Goal: Task Accomplishment & Management: Complete application form

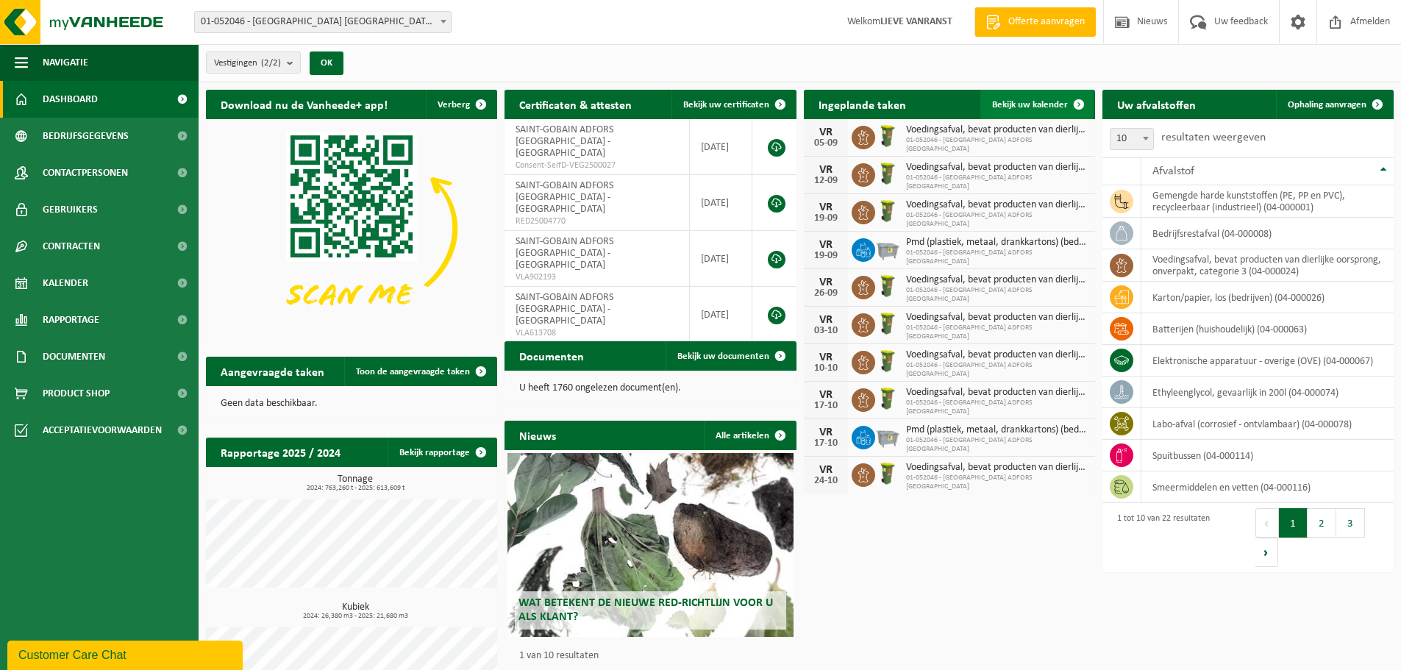
click at [1038, 104] on span "Bekijk uw kalender" at bounding box center [1030, 105] width 76 height 10
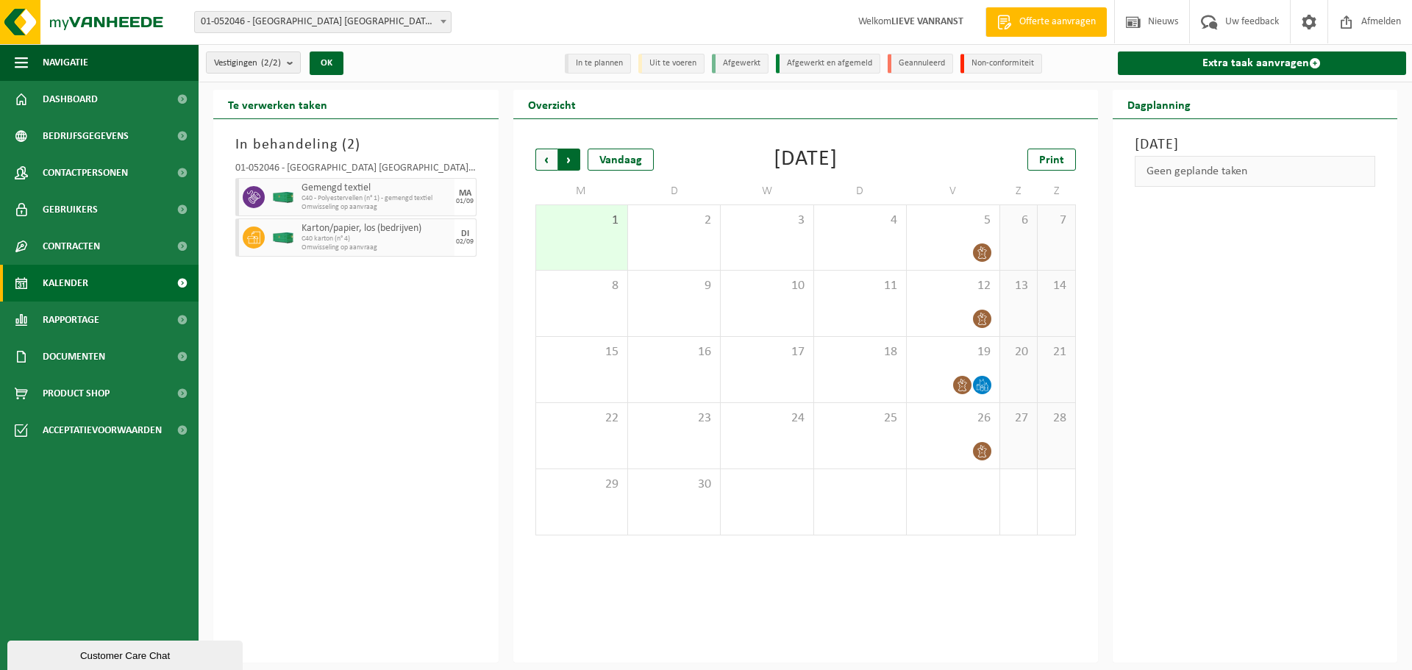
click at [543, 157] on span "Vorige" at bounding box center [546, 160] width 22 height 22
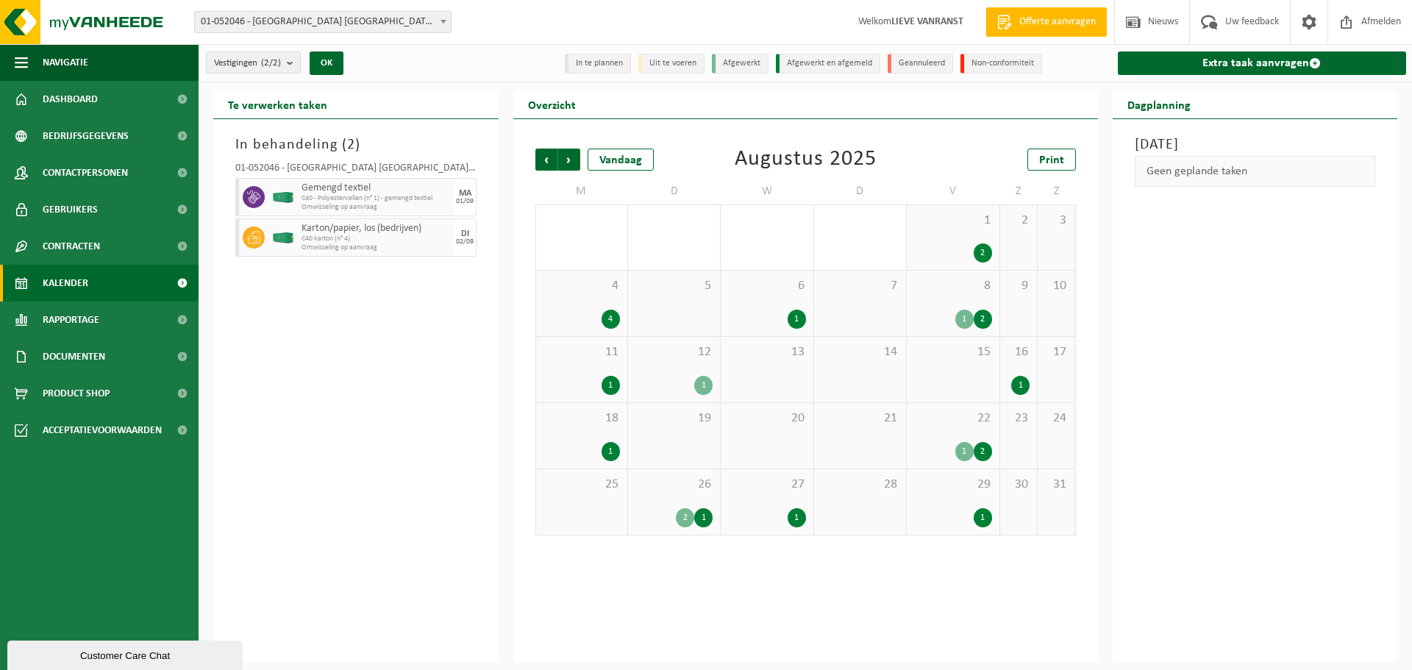
click at [987, 509] on div "1" at bounding box center [983, 517] width 18 height 19
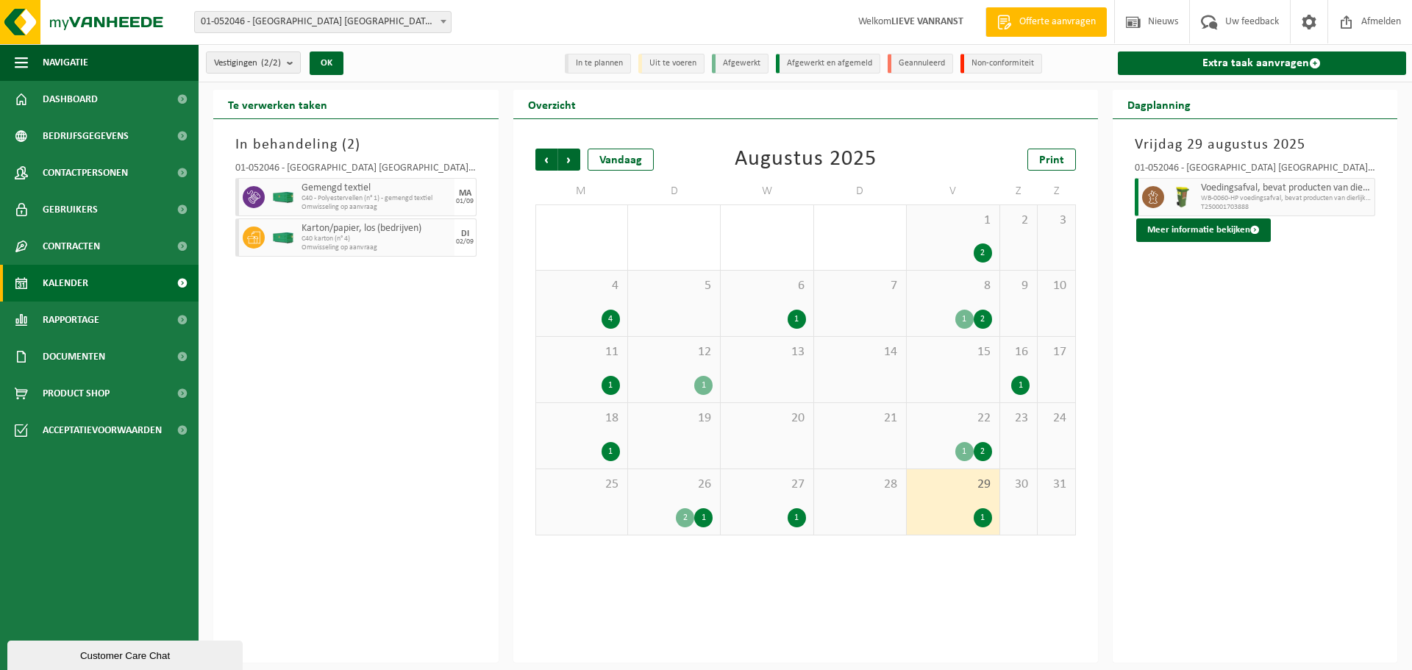
click at [801, 516] on div "1" at bounding box center [797, 517] width 18 height 19
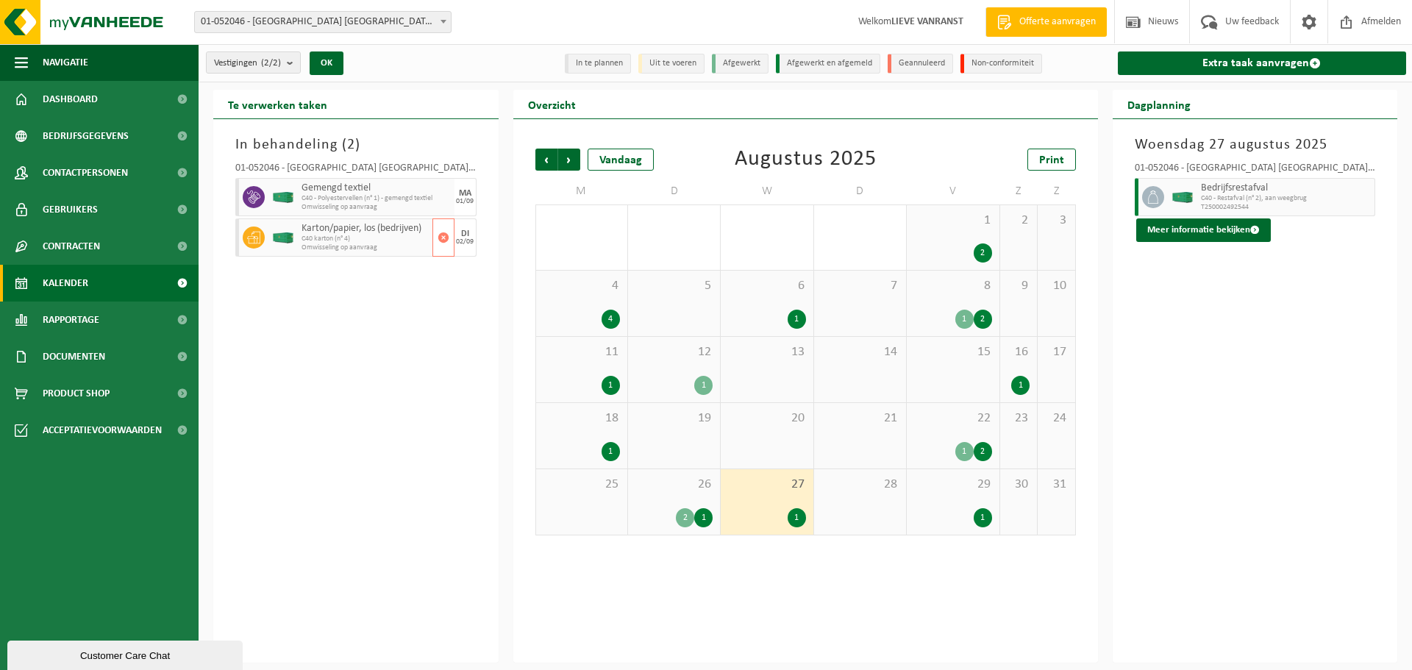
click at [337, 243] on span "Omwisseling op aanvraag" at bounding box center [365, 247] width 127 height 9
click at [314, 517] on div "In behandeling ( 2 ) 01-052046 - SAINT-GOBAIN ADFORS BELGIUM - BUGGENHOUT Gemen…" at bounding box center [355, 390] width 285 height 543
click at [955, 518] on div "1" at bounding box center [952, 517] width 77 height 19
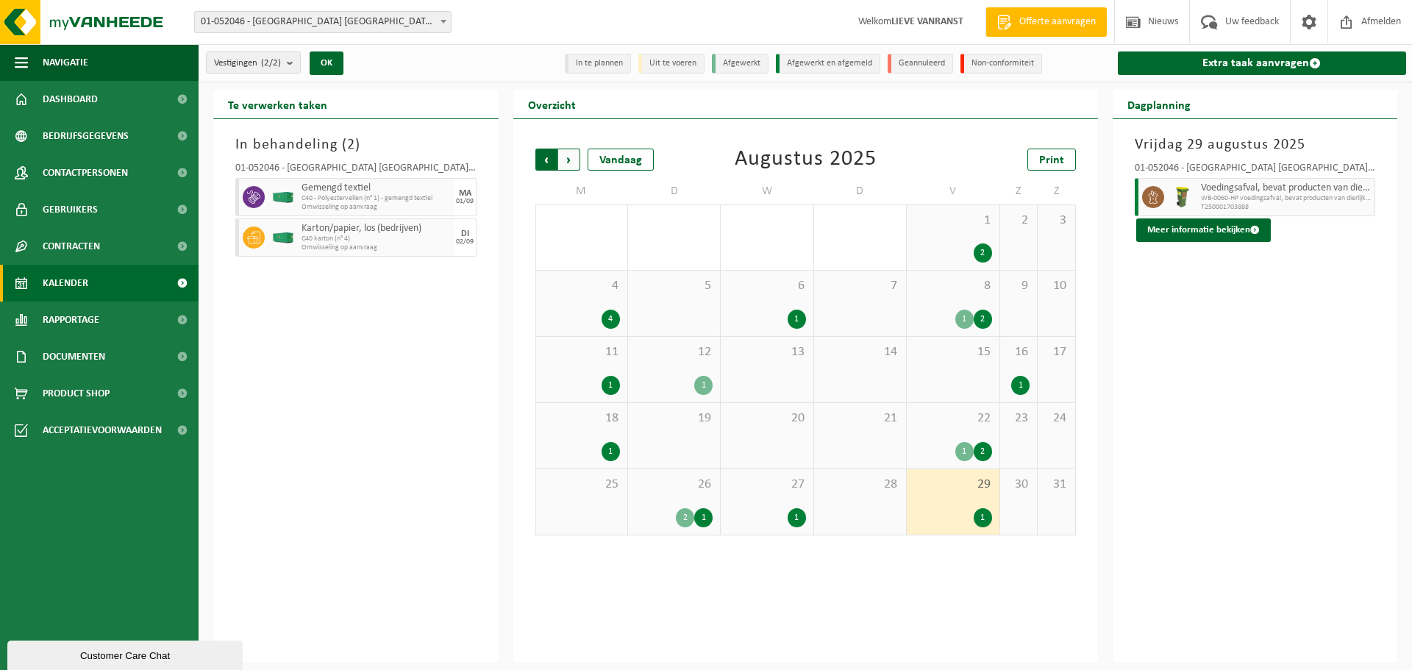
click at [568, 160] on span "Volgende" at bounding box center [569, 160] width 22 height 22
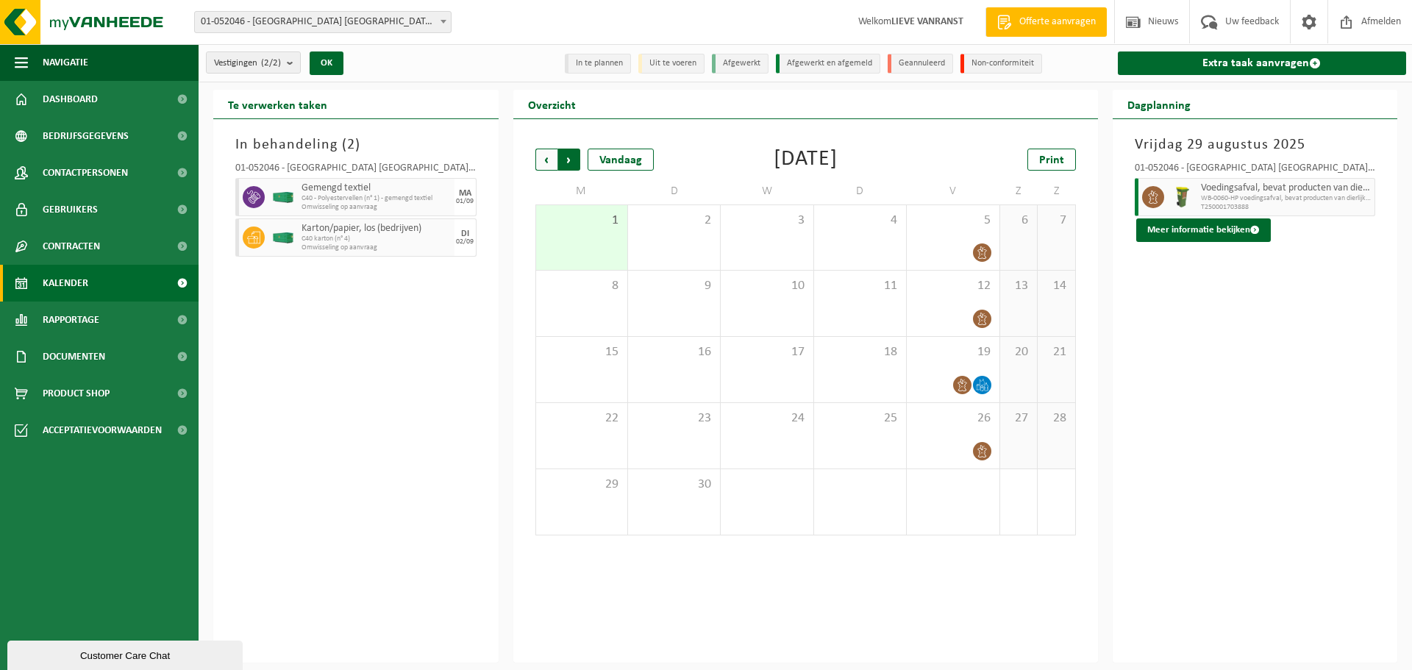
click at [543, 161] on span "Vorige" at bounding box center [546, 160] width 22 height 22
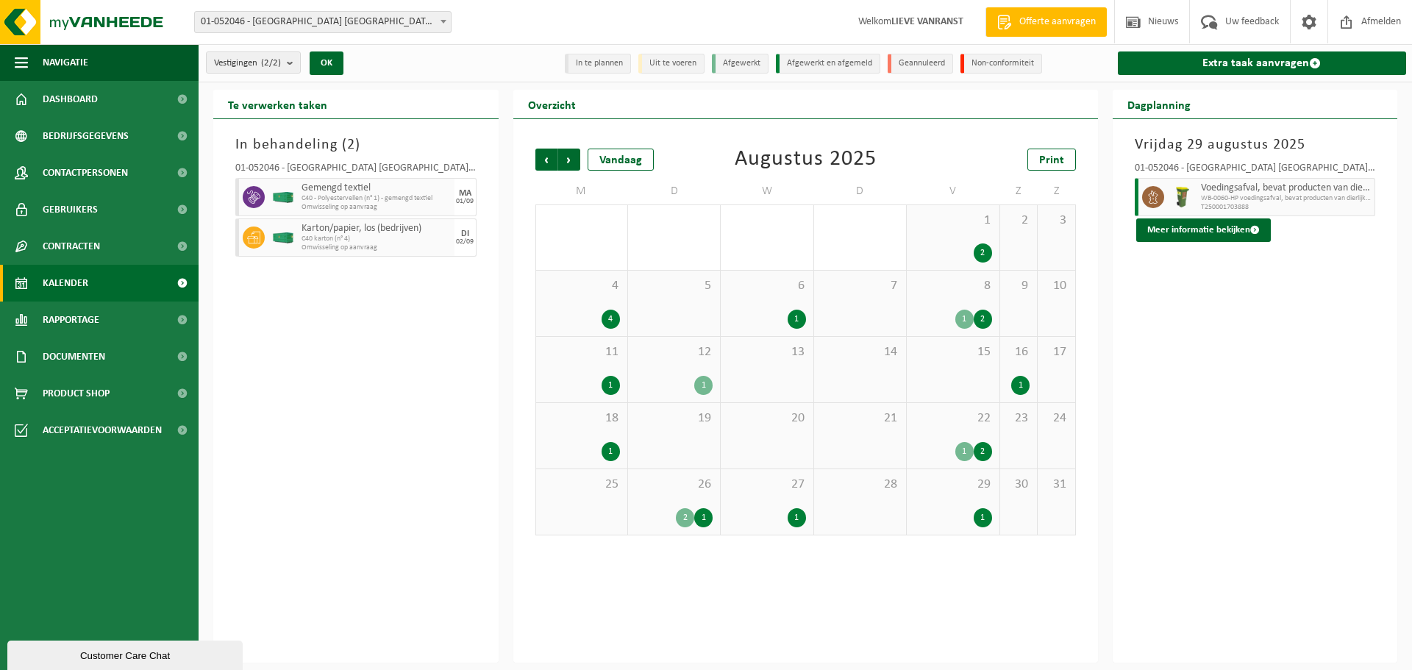
click at [709, 513] on div "1" at bounding box center [703, 517] width 18 height 19
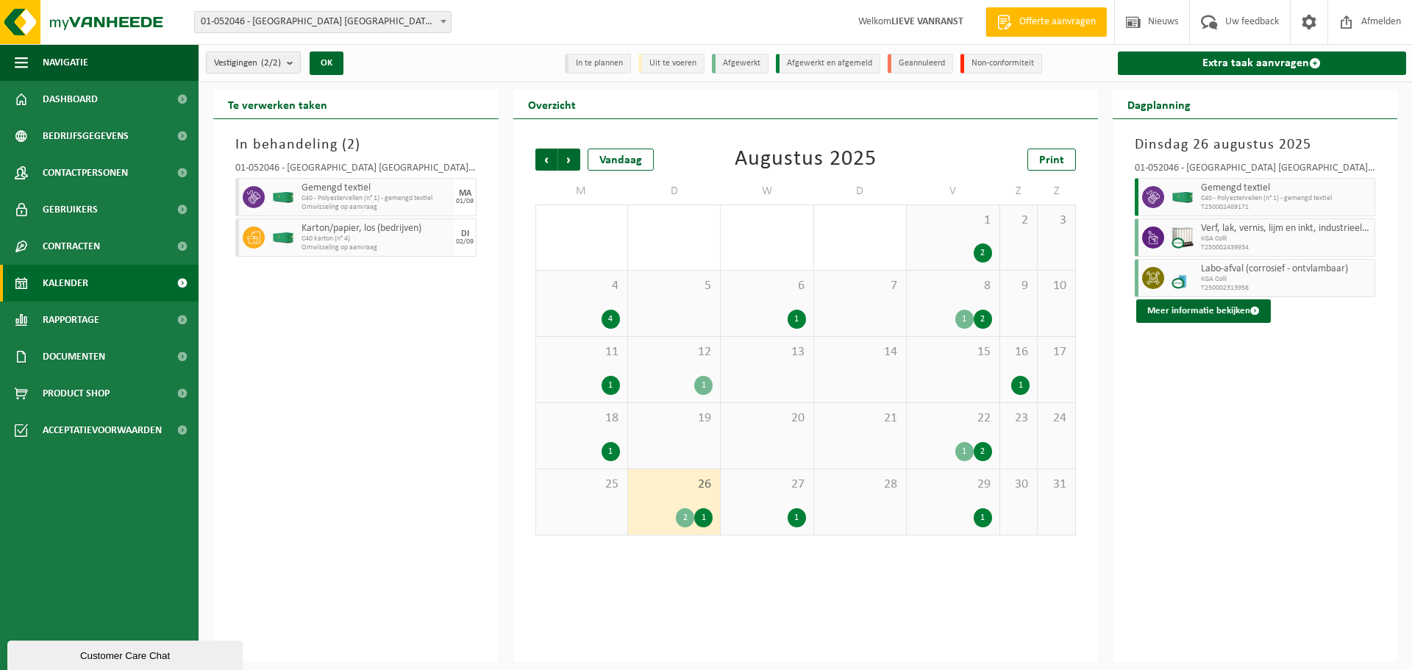
click at [785, 516] on div "1" at bounding box center [766, 517] width 77 height 19
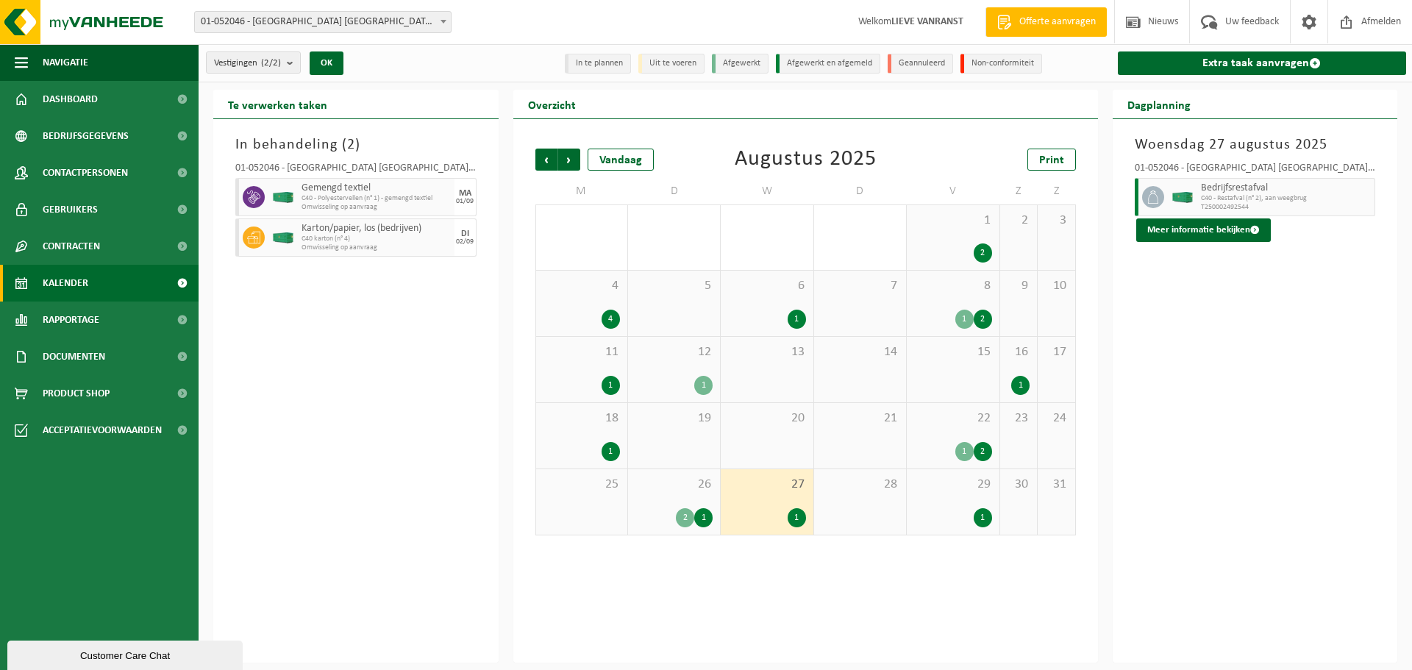
click at [956, 511] on div "1" at bounding box center [952, 517] width 77 height 19
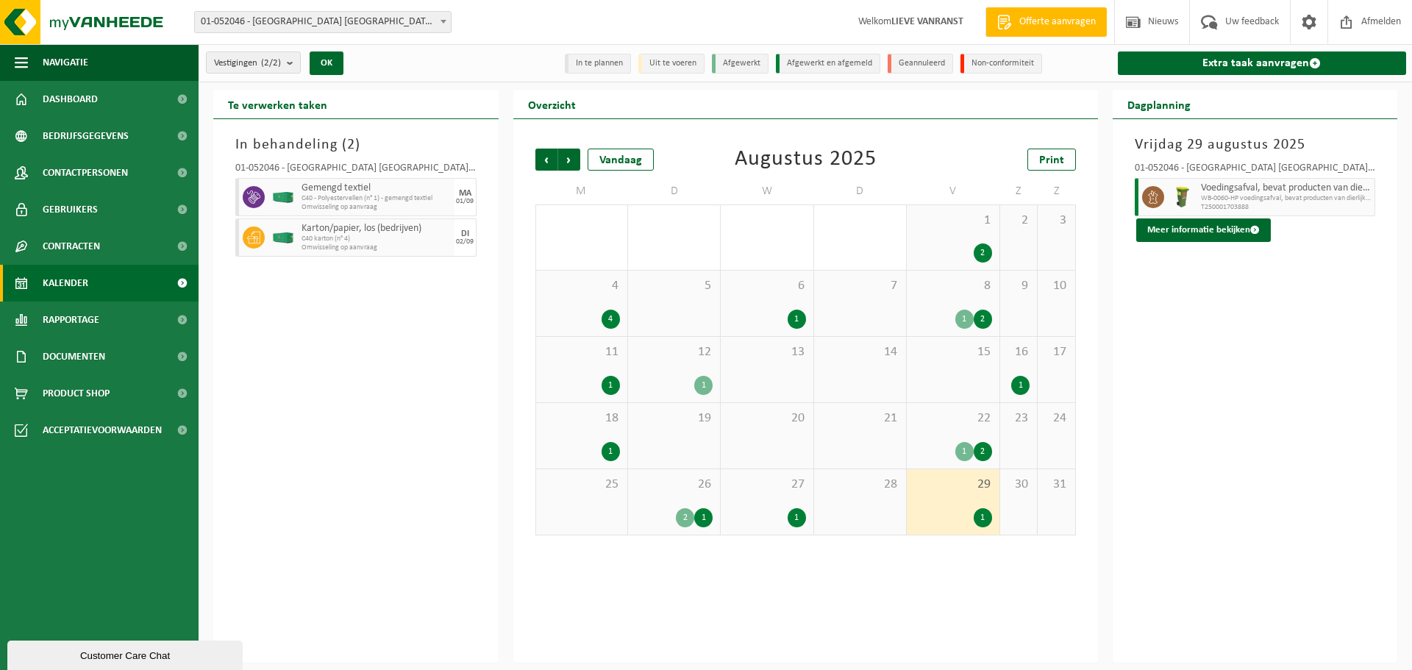
click at [761, 521] on div "1" at bounding box center [766, 517] width 77 height 19
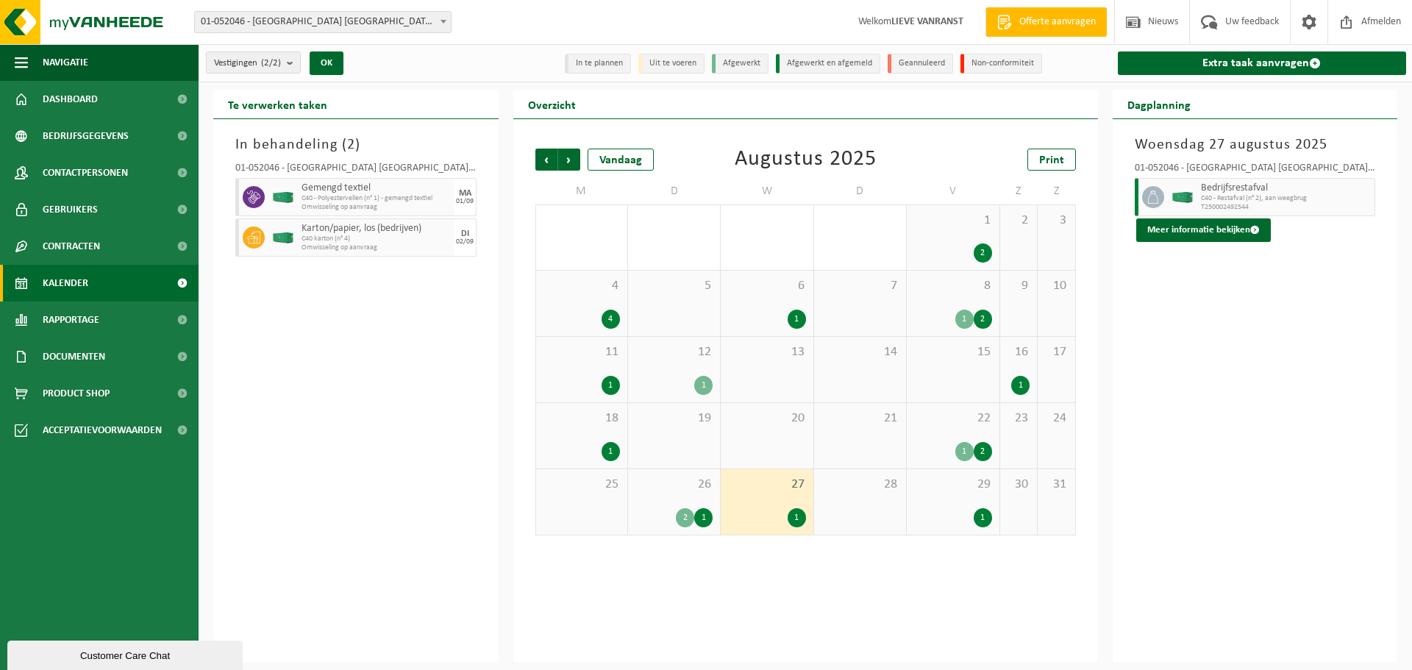
click at [941, 521] on div "1" at bounding box center [952, 517] width 77 height 19
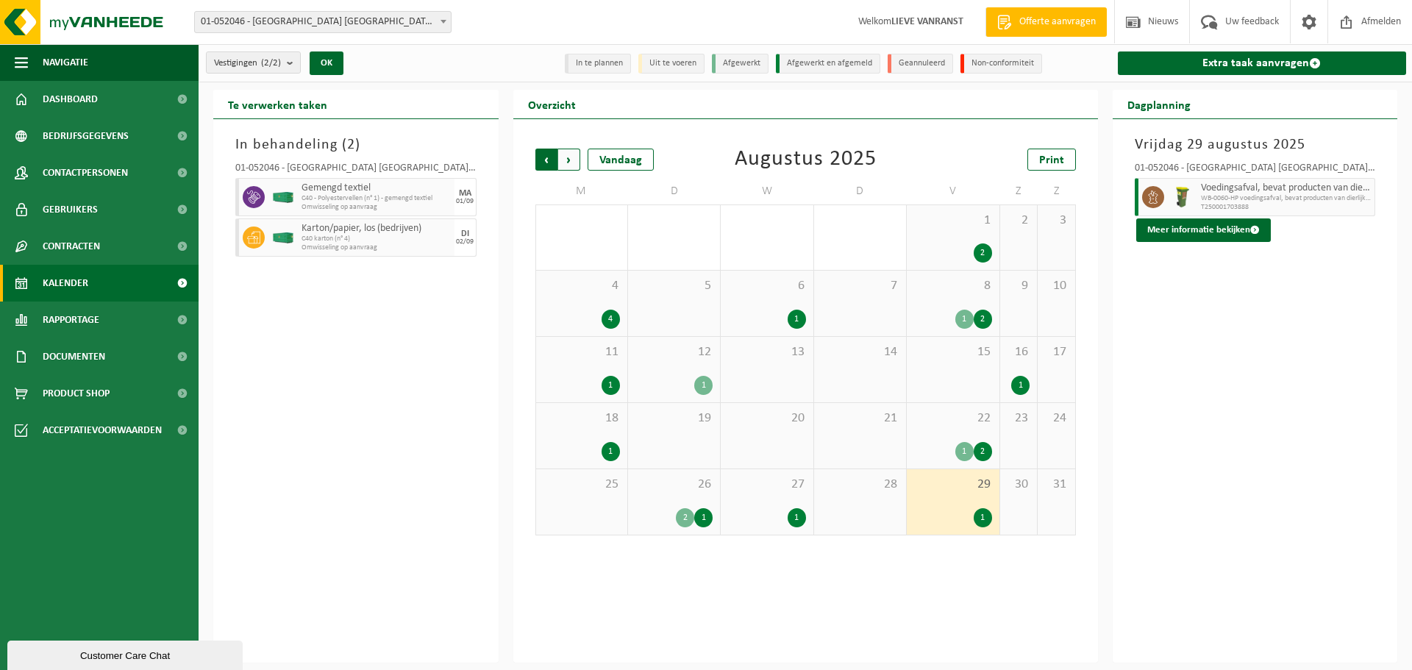
click at [572, 160] on span "Volgende" at bounding box center [569, 160] width 22 height 22
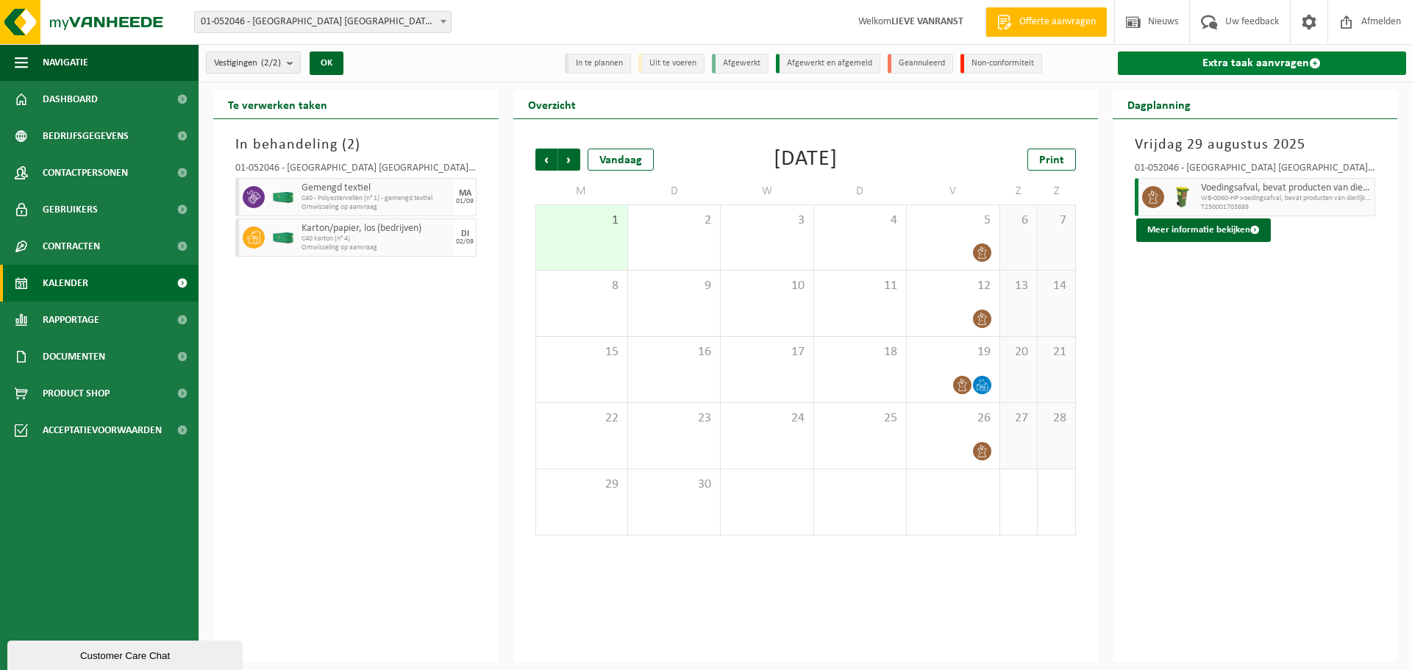
click at [1251, 66] on link "Extra taak aanvragen" at bounding box center [1262, 63] width 289 height 24
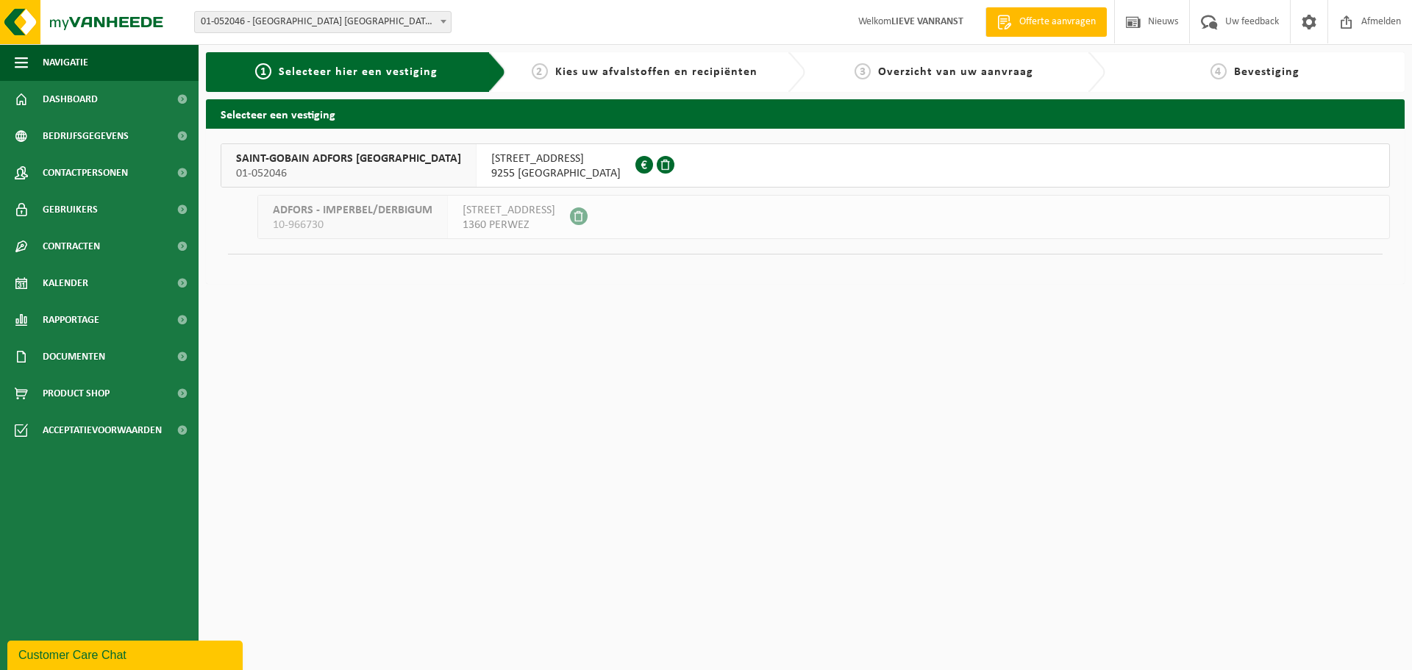
click at [491, 165] on span "[STREET_ADDRESS]" at bounding box center [555, 158] width 129 height 15
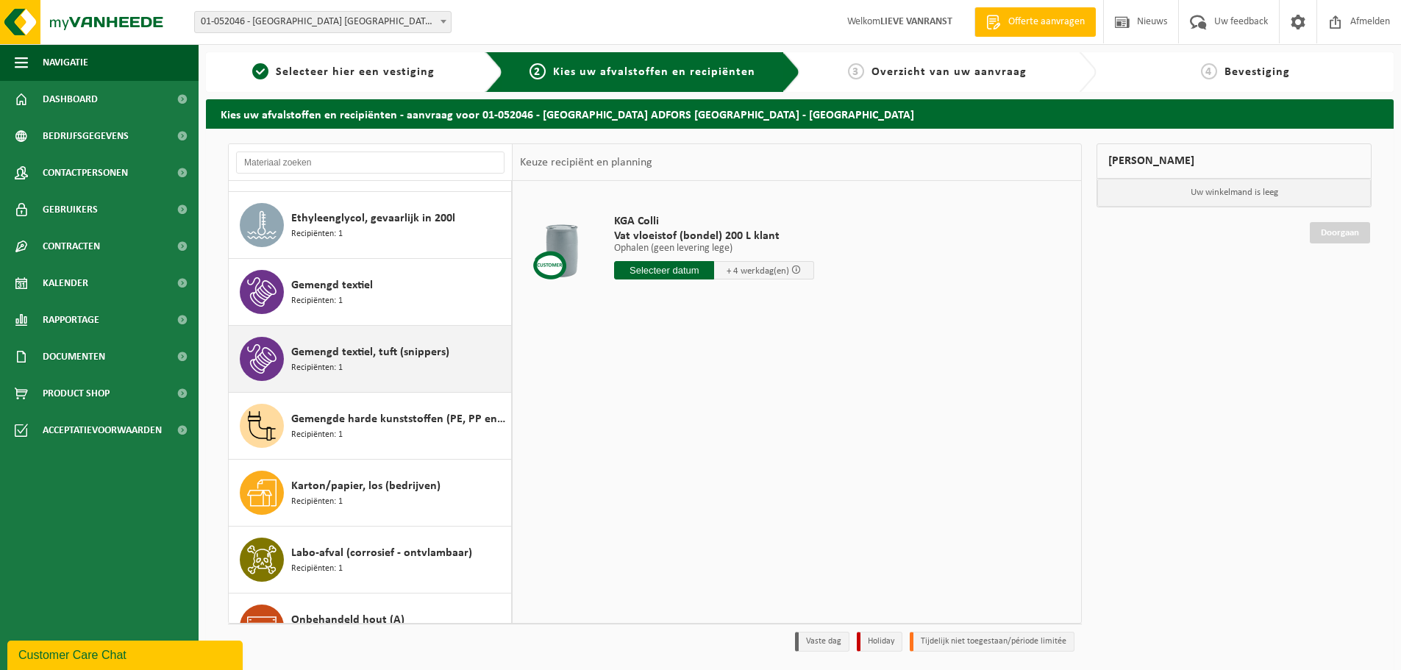
click at [430, 363] on div "Gemengd textiel, tuft (snippers) Recipiënten: 1" at bounding box center [399, 359] width 216 height 44
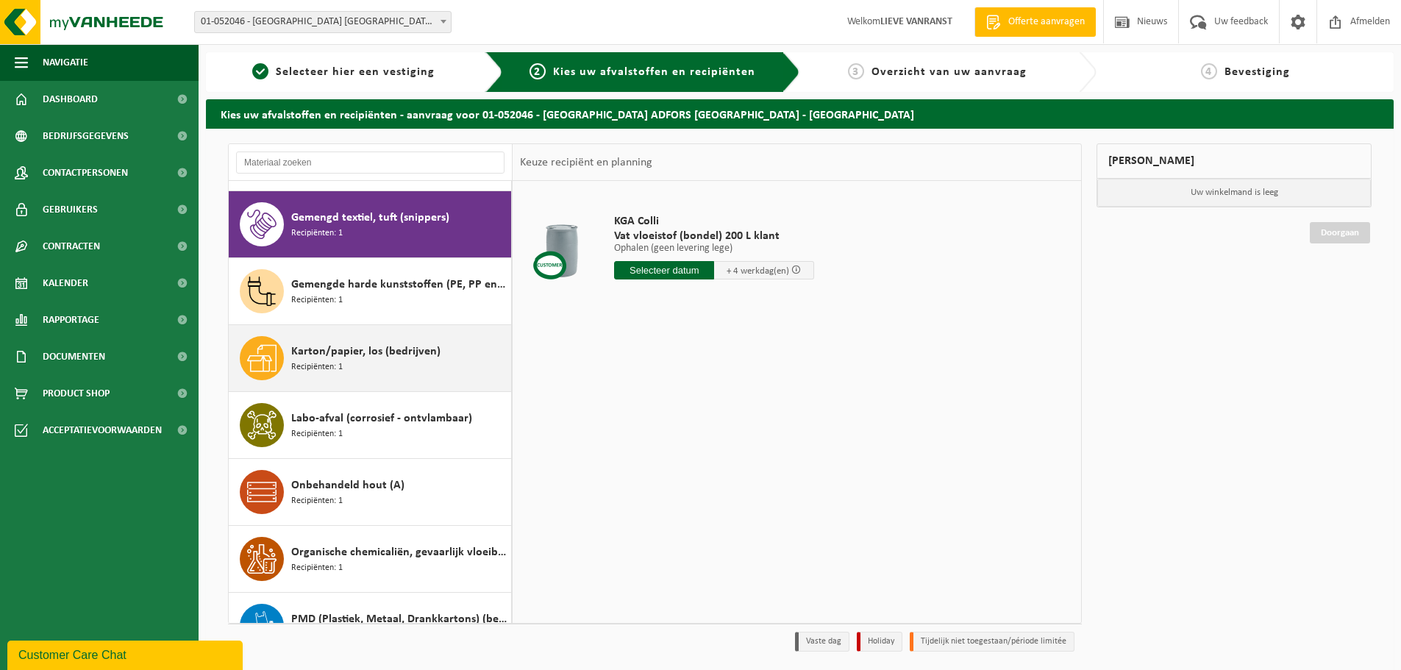
scroll to position [535, 0]
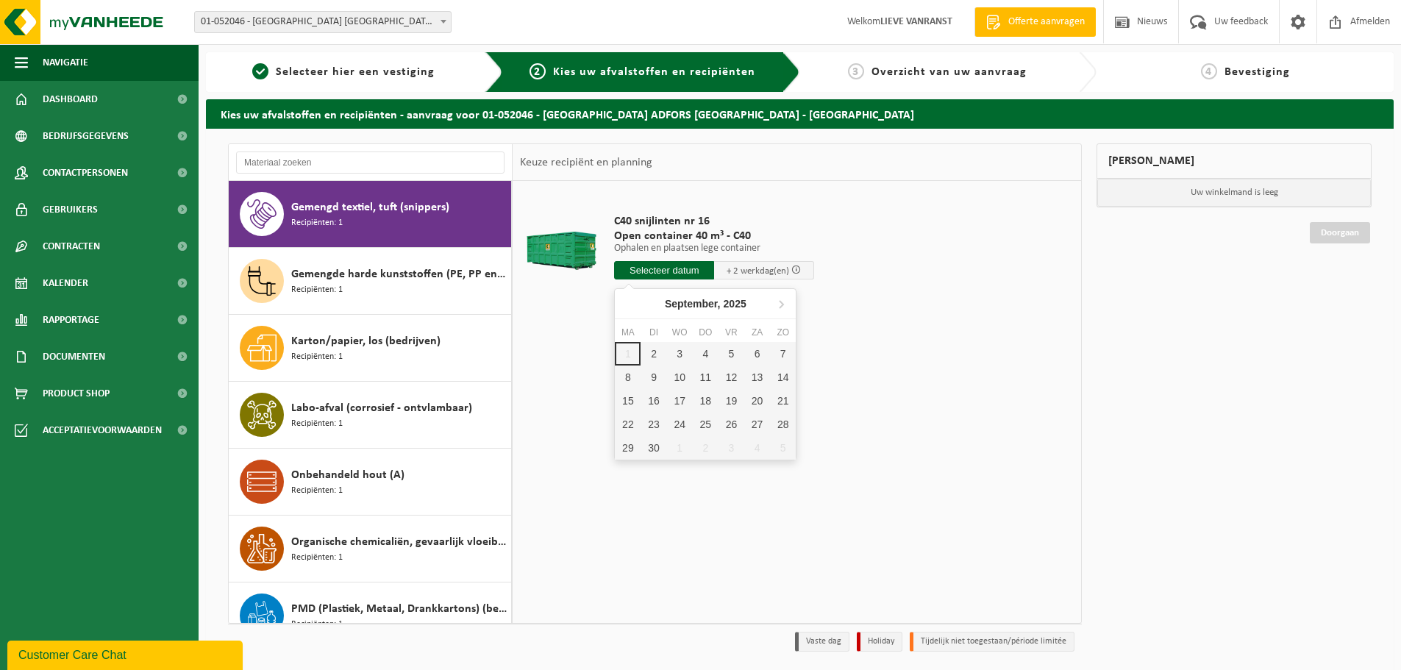
click at [670, 269] on input "text" at bounding box center [664, 270] width 100 height 18
click at [656, 354] on div "2" at bounding box center [654, 354] width 26 height 24
type input "Van 2025-09-02"
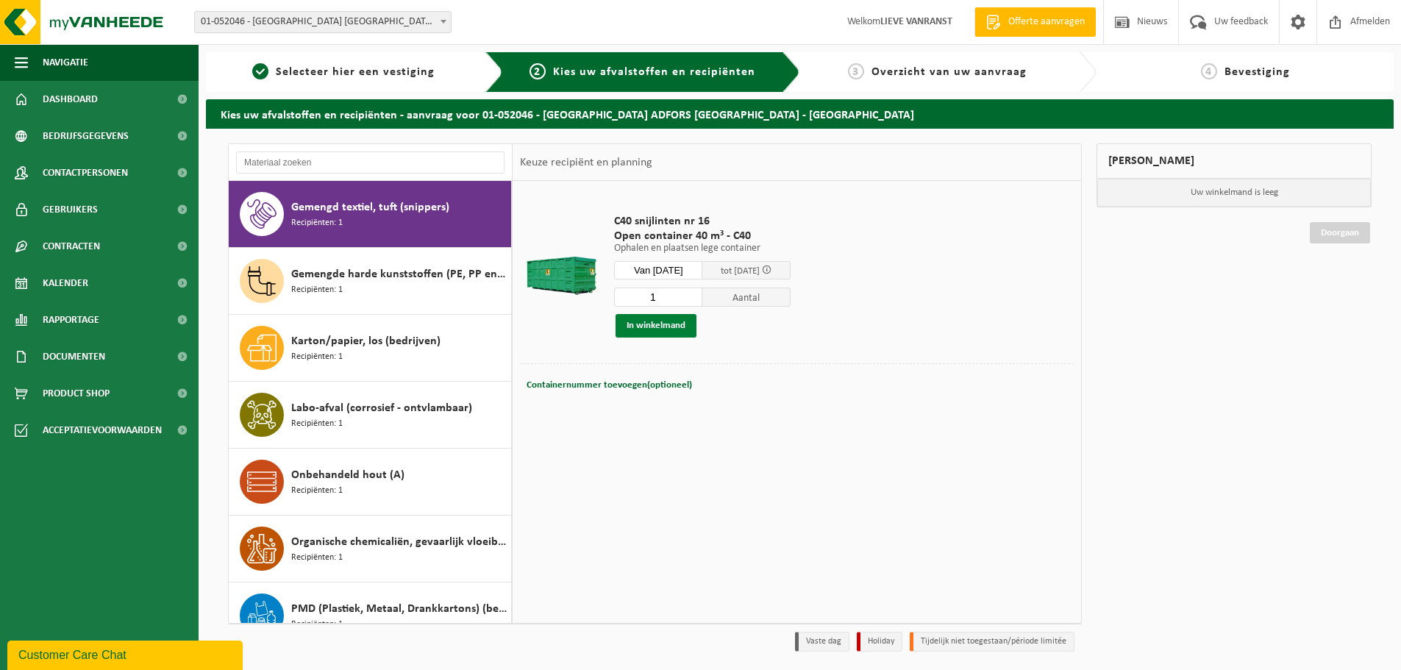
click at [668, 332] on button "In winkelmand" at bounding box center [656, 326] width 81 height 24
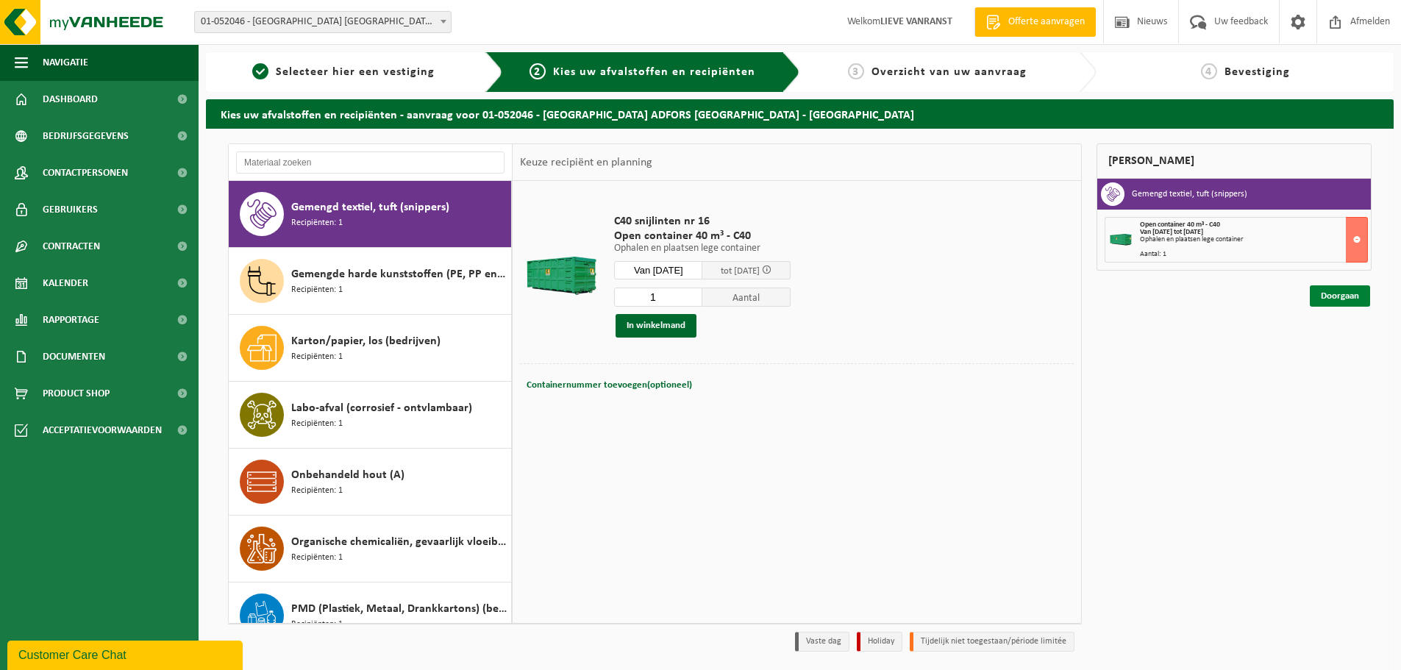
click at [1327, 296] on link "Doorgaan" at bounding box center [1340, 295] width 60 height 21
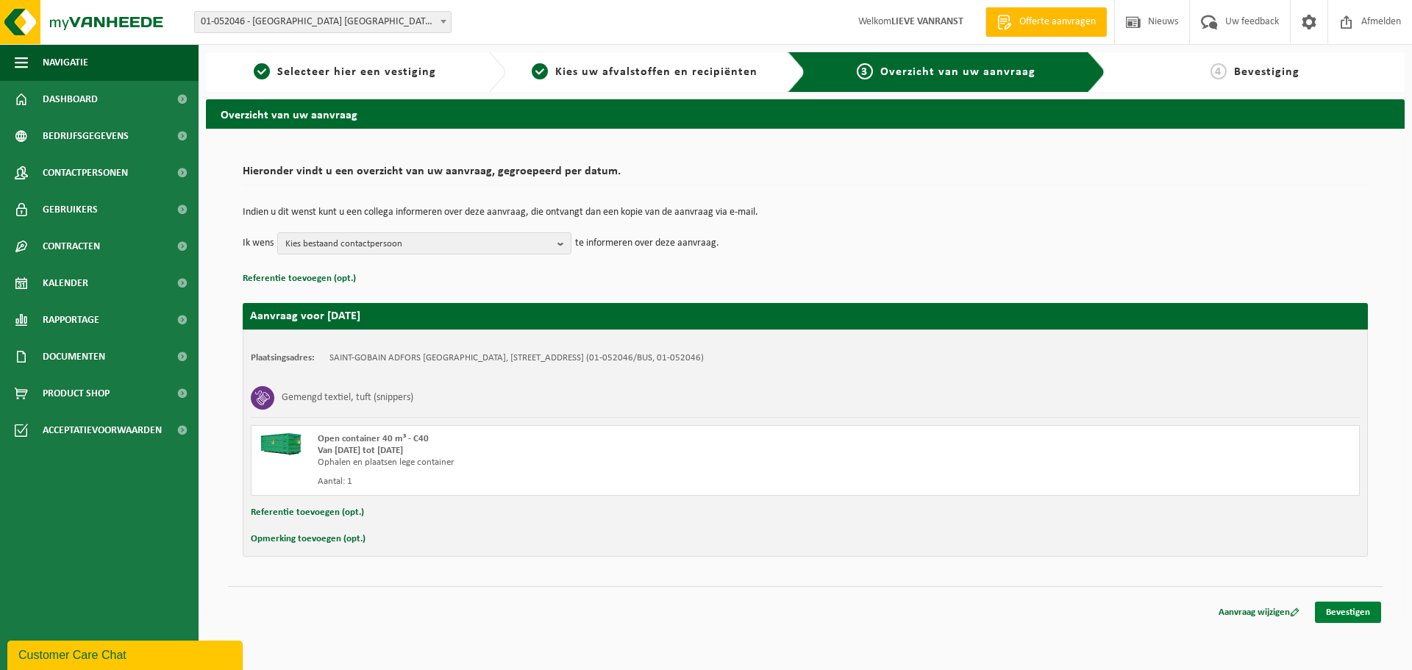
click at [1347, 614] on link "Bevestigen" at bounding box center [1348, 612] width 66 height 21
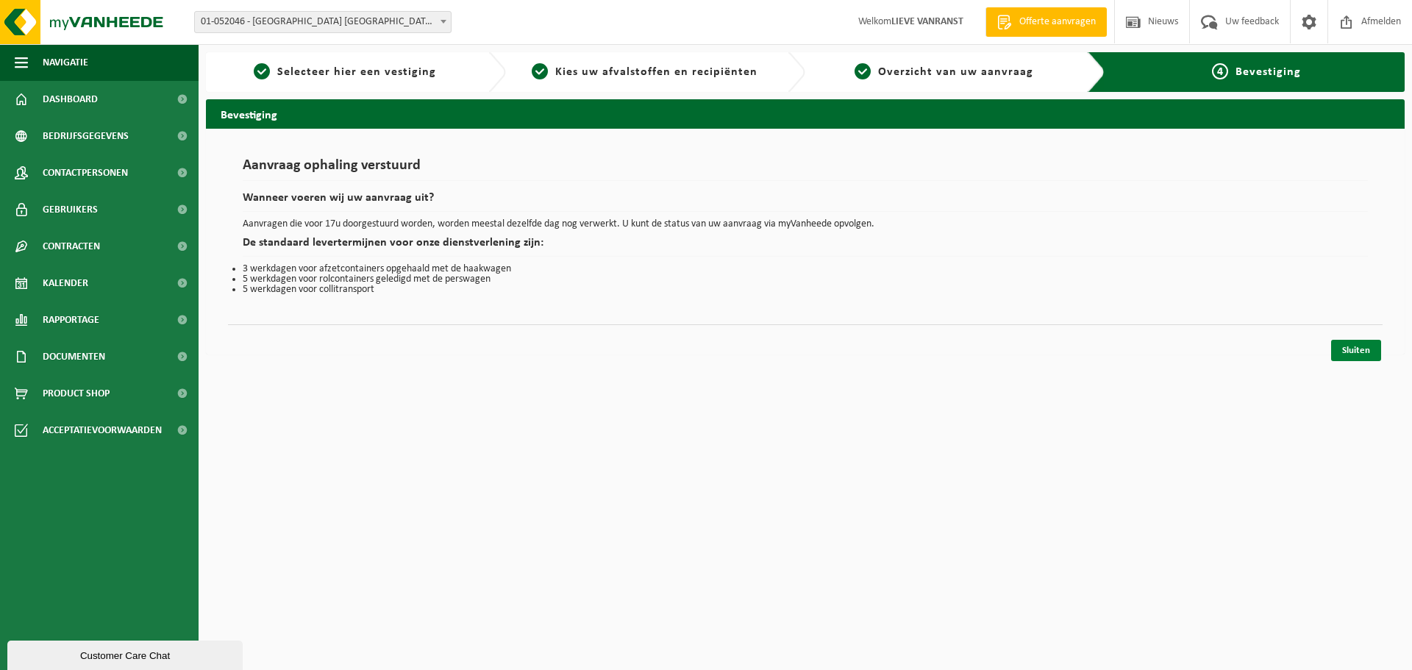
click at [1364, 352] on link "Sluiten" at bounding box center [1356, 350] width 50 height 21
